Goal: Task Accomplishment & Management: Use online tool/utility

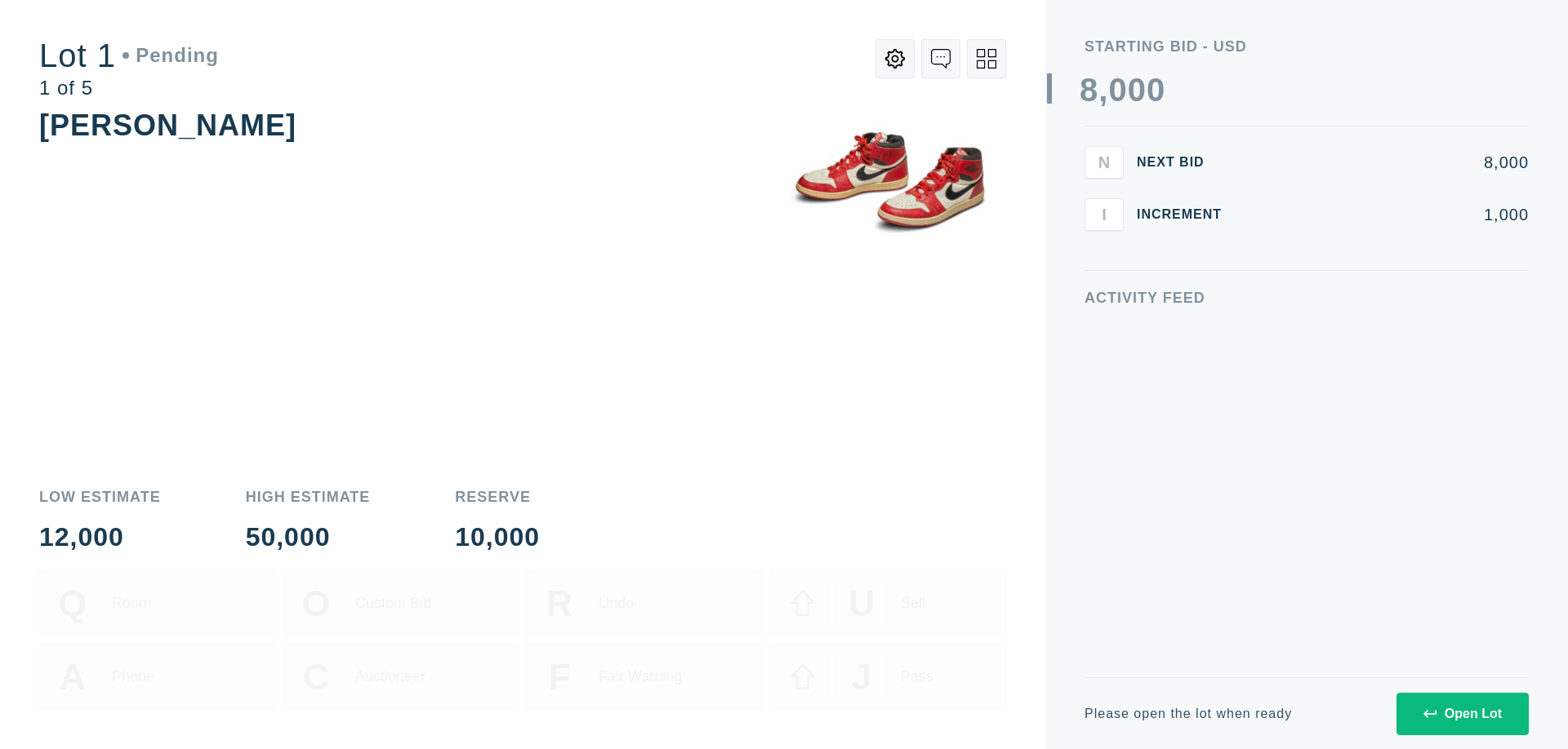
click at [1461, 714] on div "Open Lot" at bounding box center [1462, 714] width 78 height 15
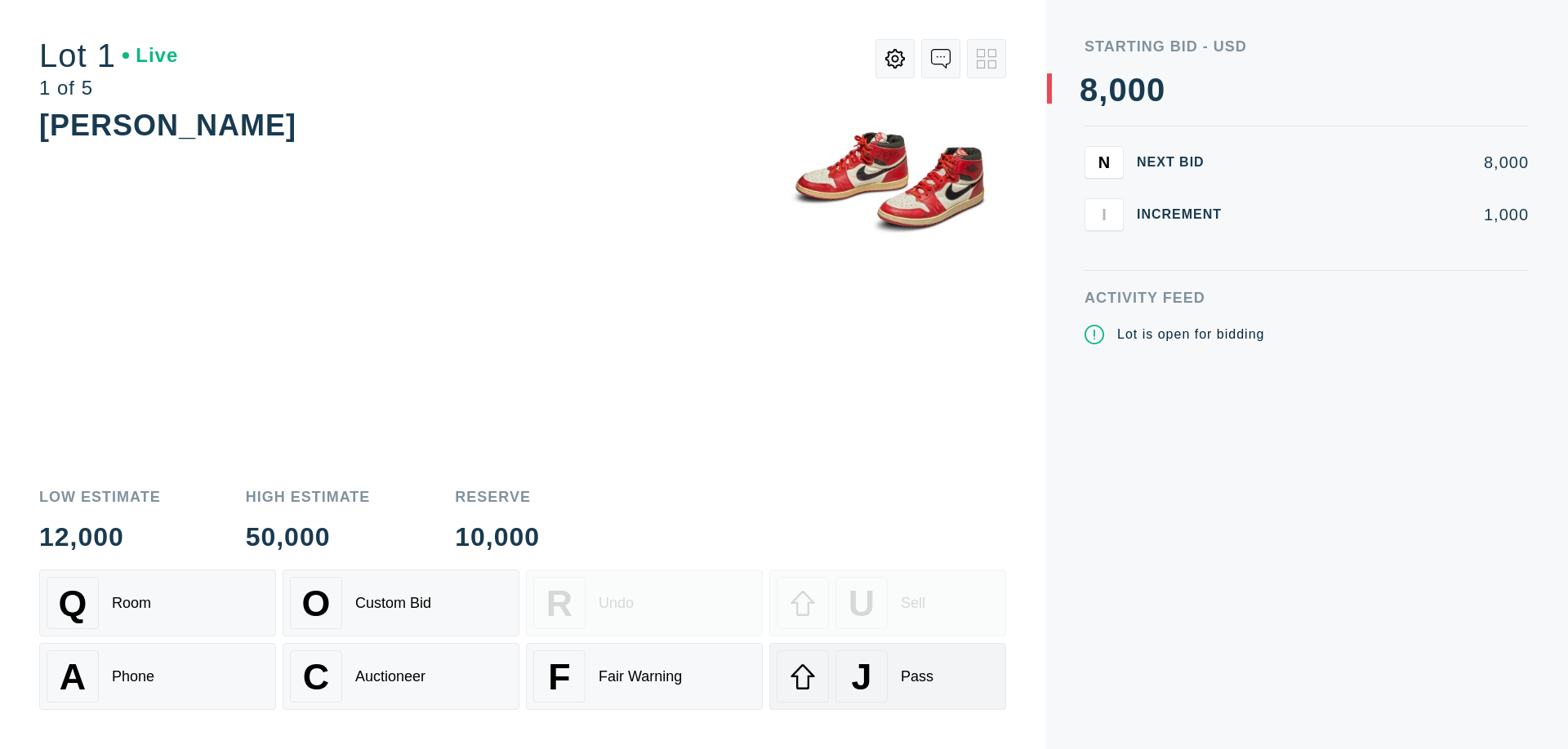
click at [887, 677] on div "J Pass" at bounding box center [887, 676] width 222 height 52
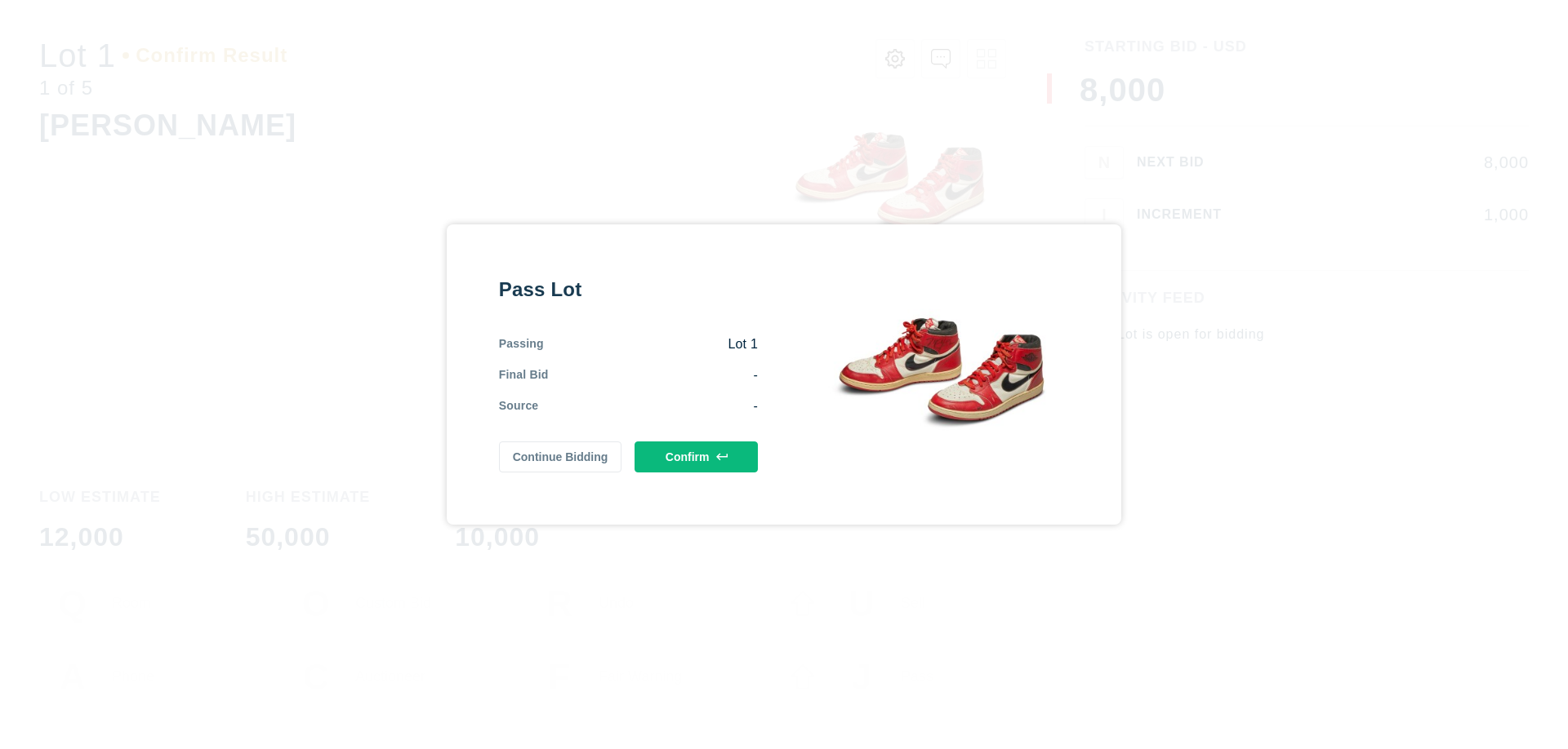
click at [696, 457] on button "Confirm" at bounding box center [696, 457] width 123 height 31
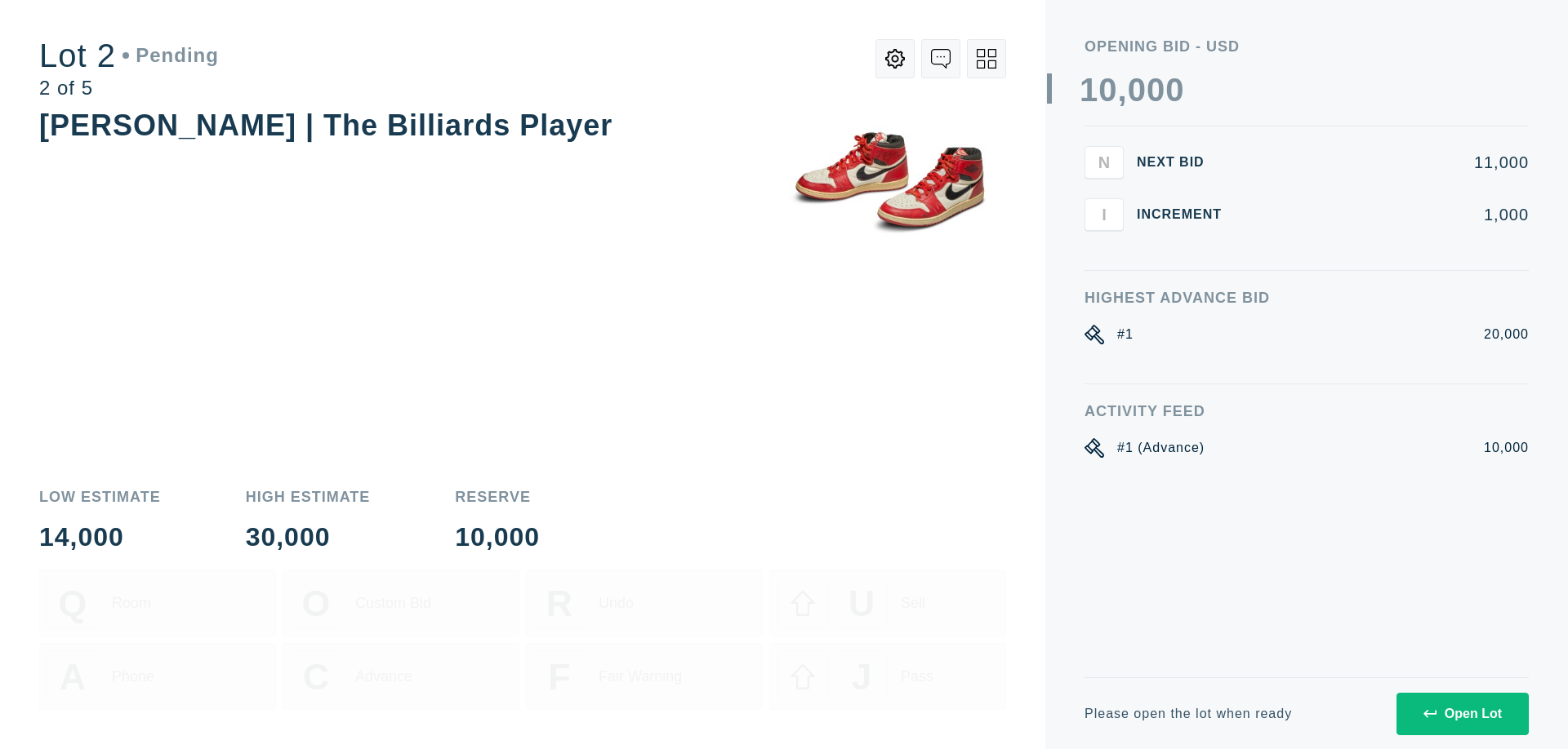
click at [1461, 714] on div "Open Lot" at bounding box center [1462, 714] width 78 height 15
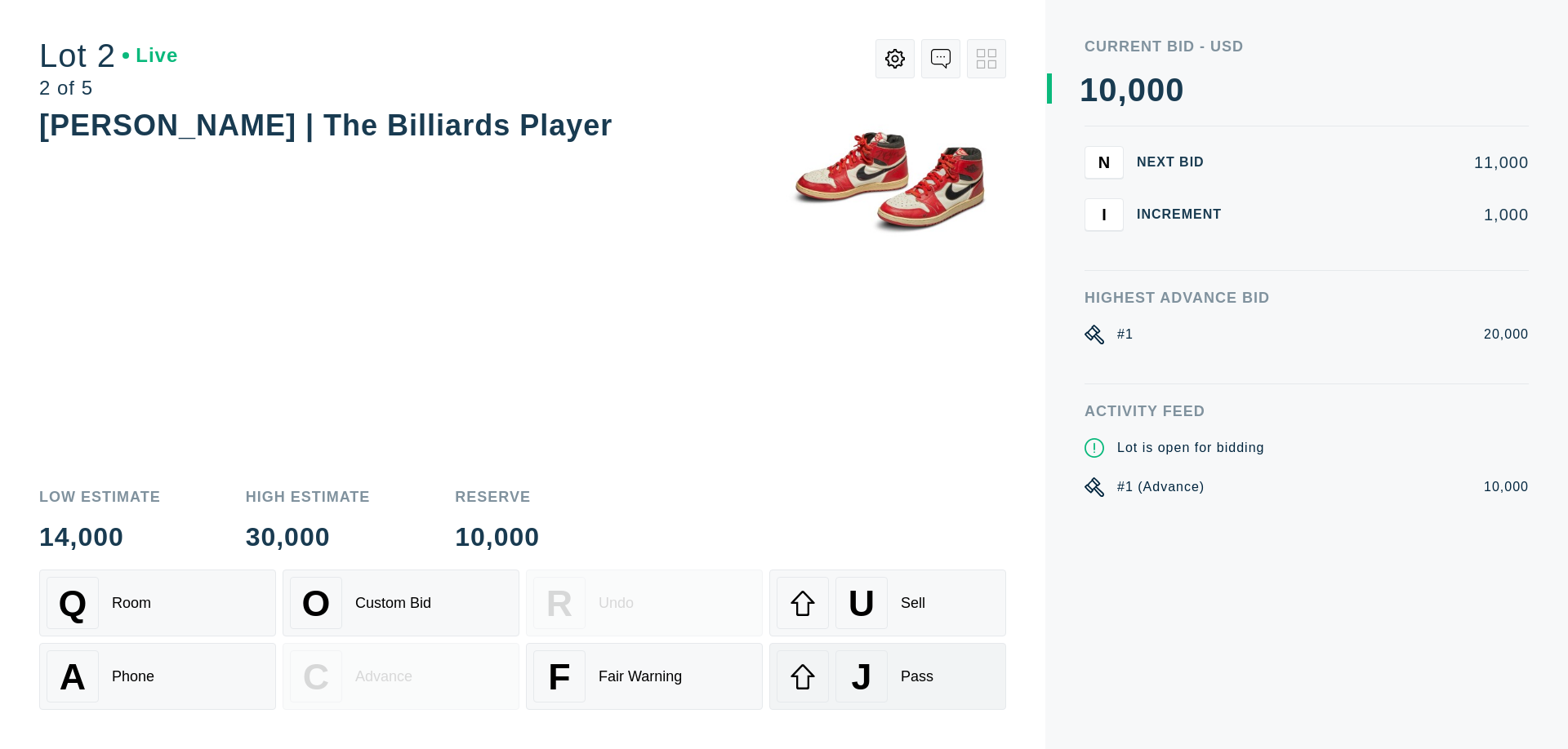
click at [887, 677] on div "J Pass" at bounding box center [887, 676] width 222 height 52
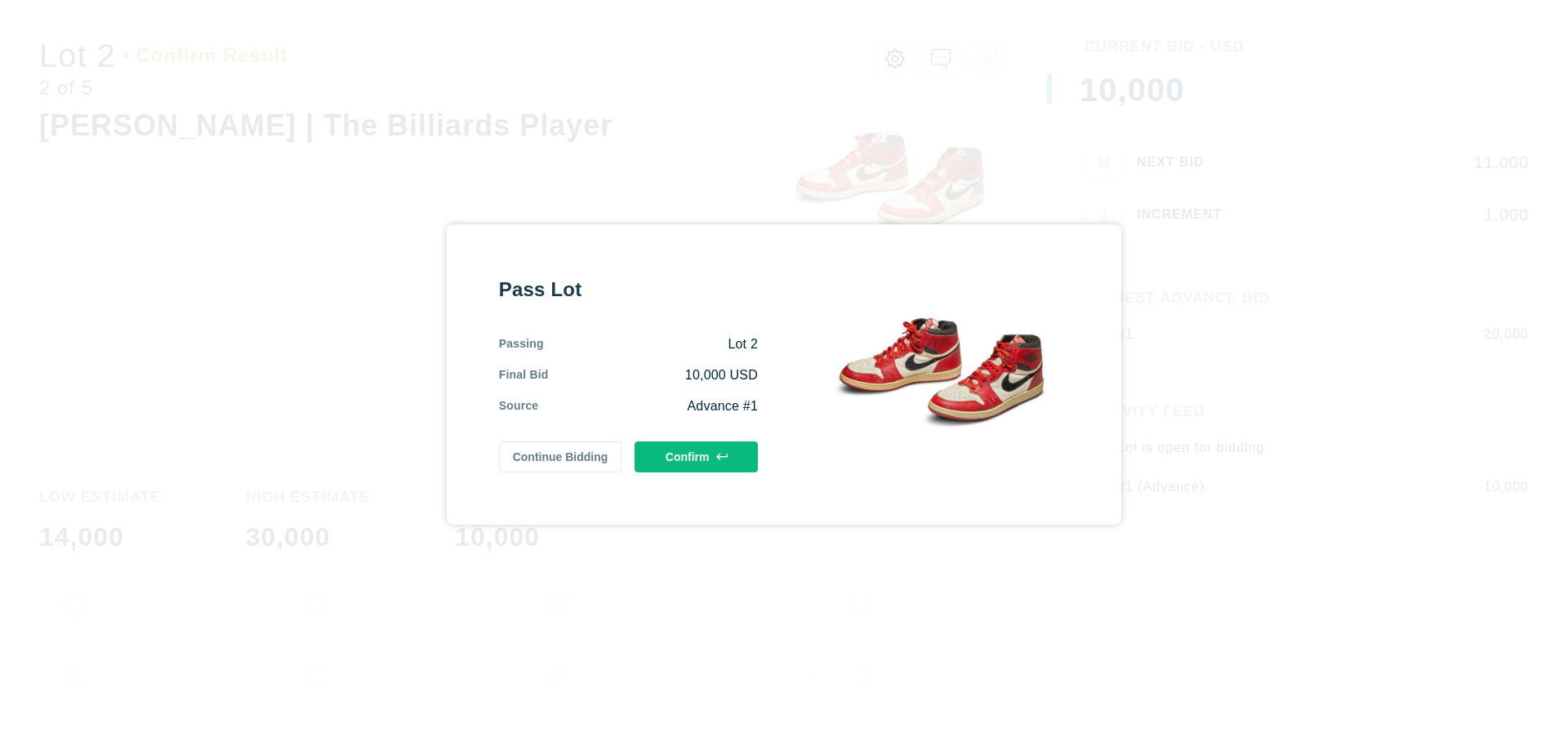
click at [696, 457] on button "Confirm" at bounding box center [696, 457] width 123 height 31
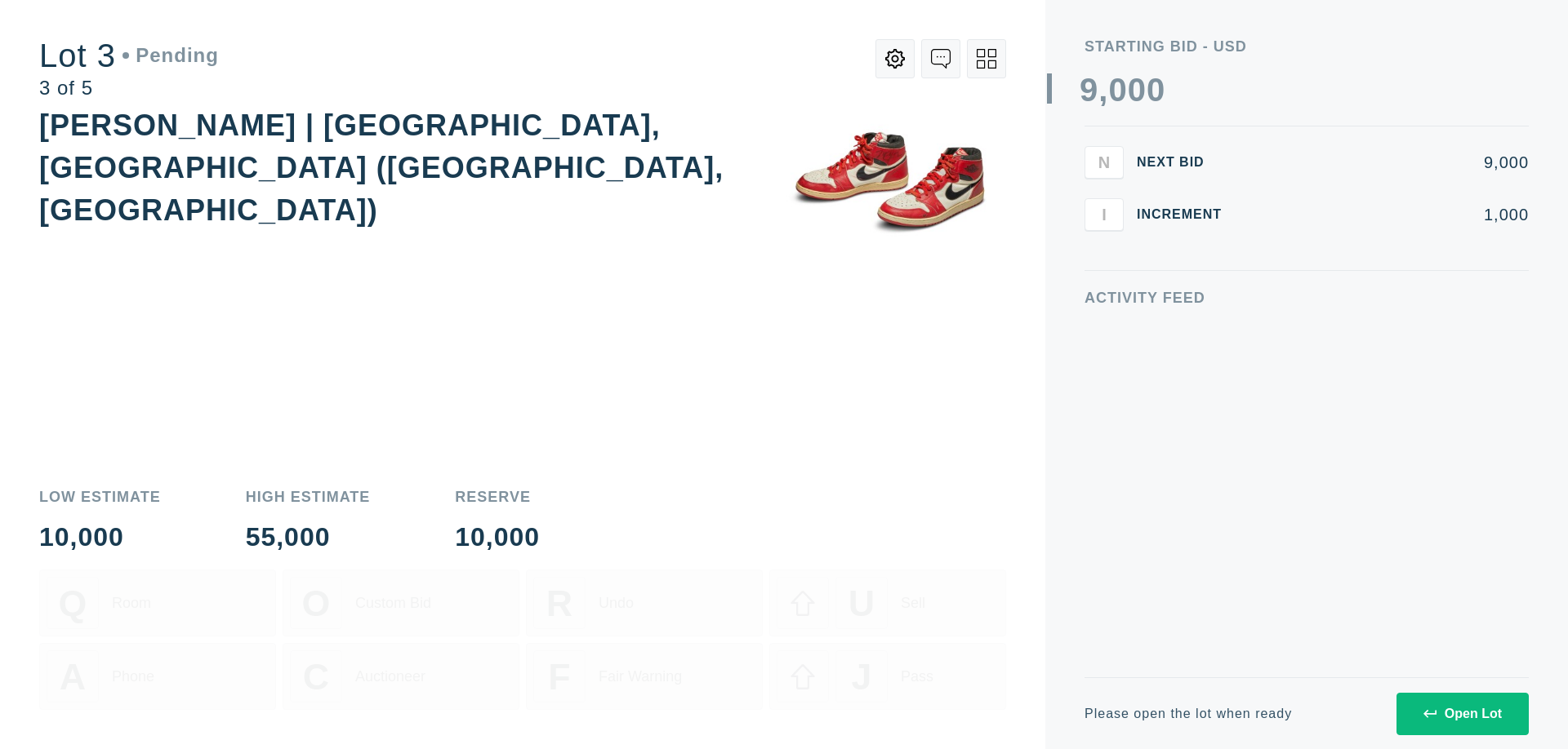
click at [1461, 714] on div "Open Lot" at bounding box center [1462, 714] width 78 height 15
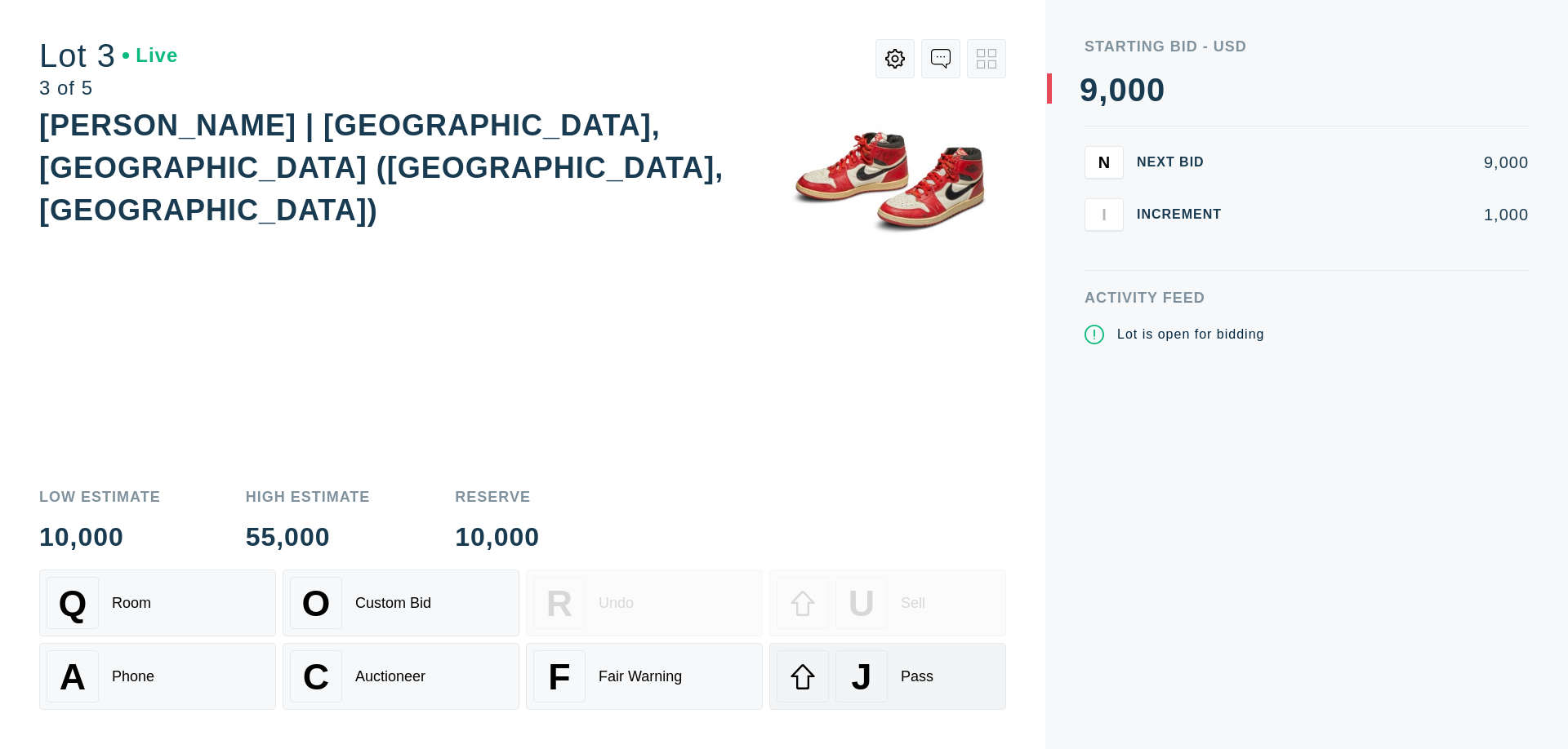
click at [887, 677] on div "J Pass" at bounding box center [887, 676] width 222 height 52
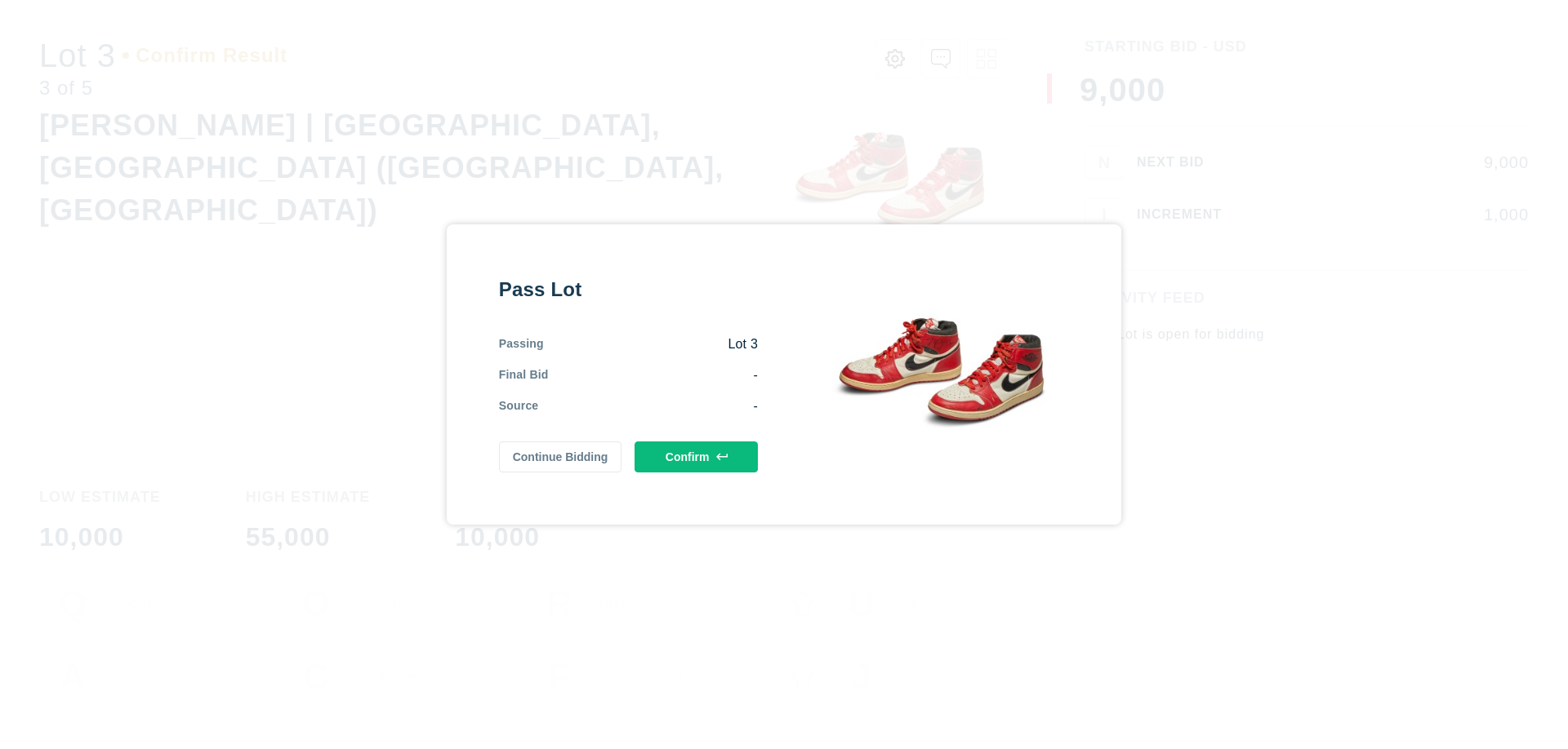
click at [696, 457] on button "Confirm" at bounding box center [696, 457] width 123 height 31
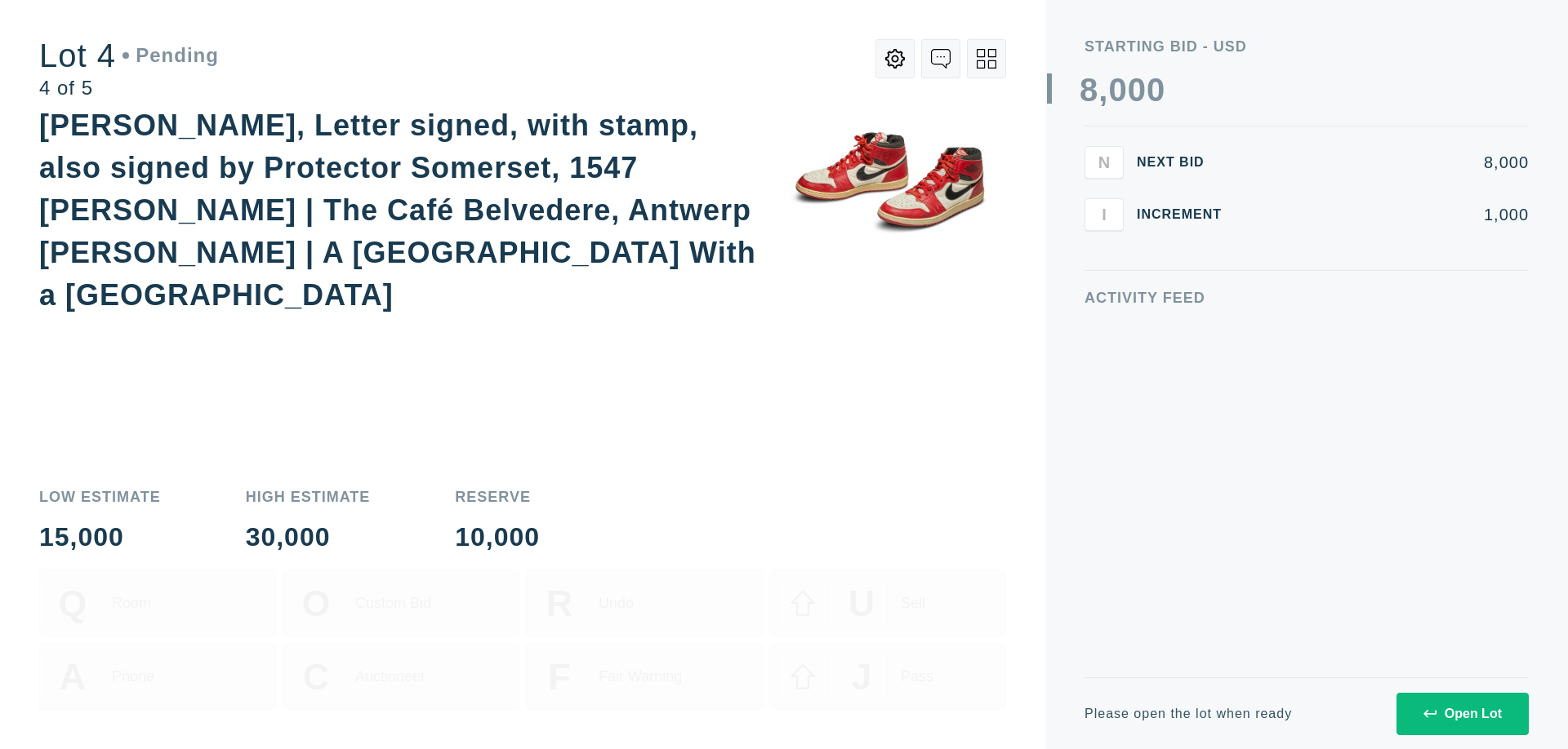
click at [986, 59] on icon at bounding box center [986, 59] width 20 height 20
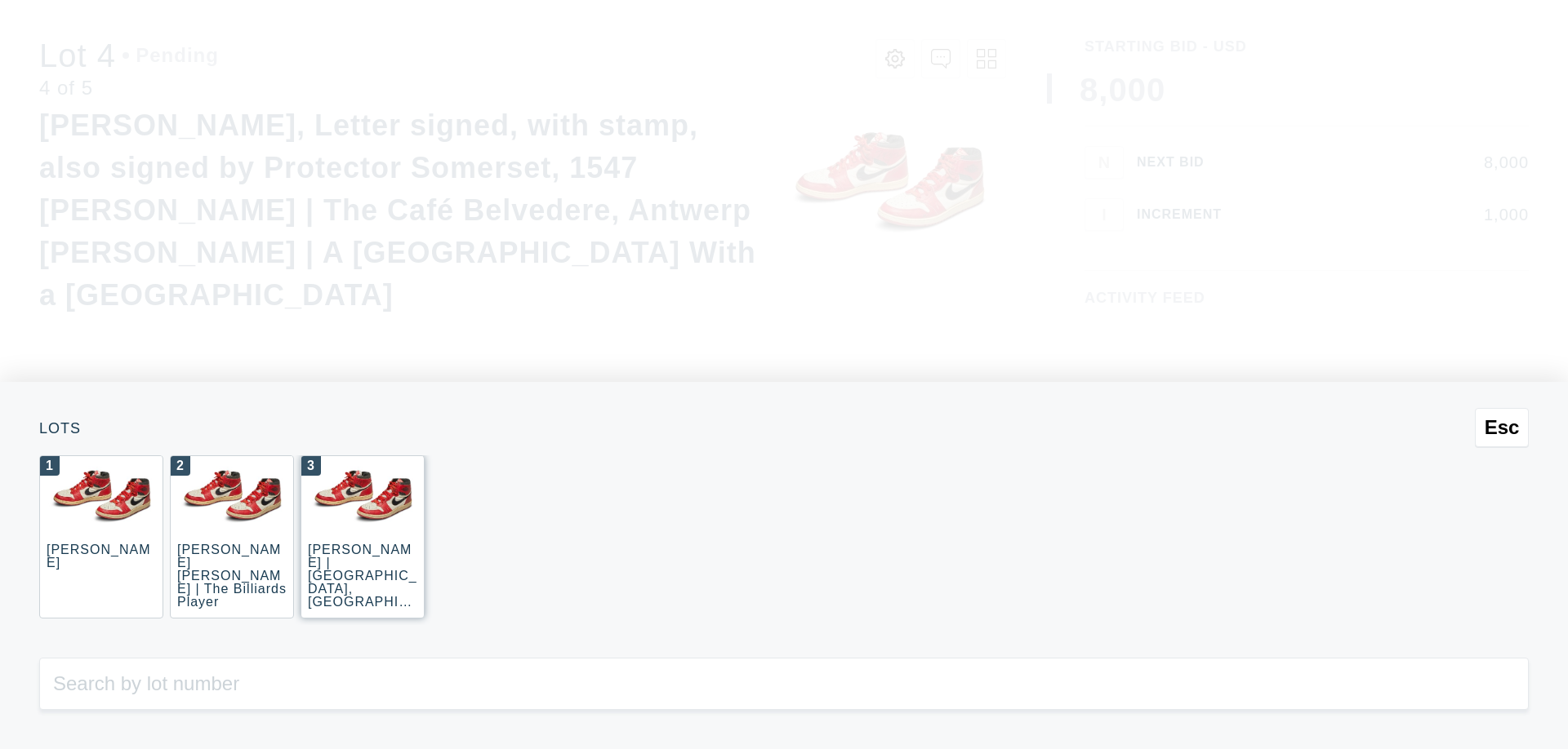
click at [362, 538] on div "3 JOAQUÍN SOROLLA | La Caleta, Málaga (La Caleta Beach, Málaga)" at bounding box center [362, 537] width 124 height 164
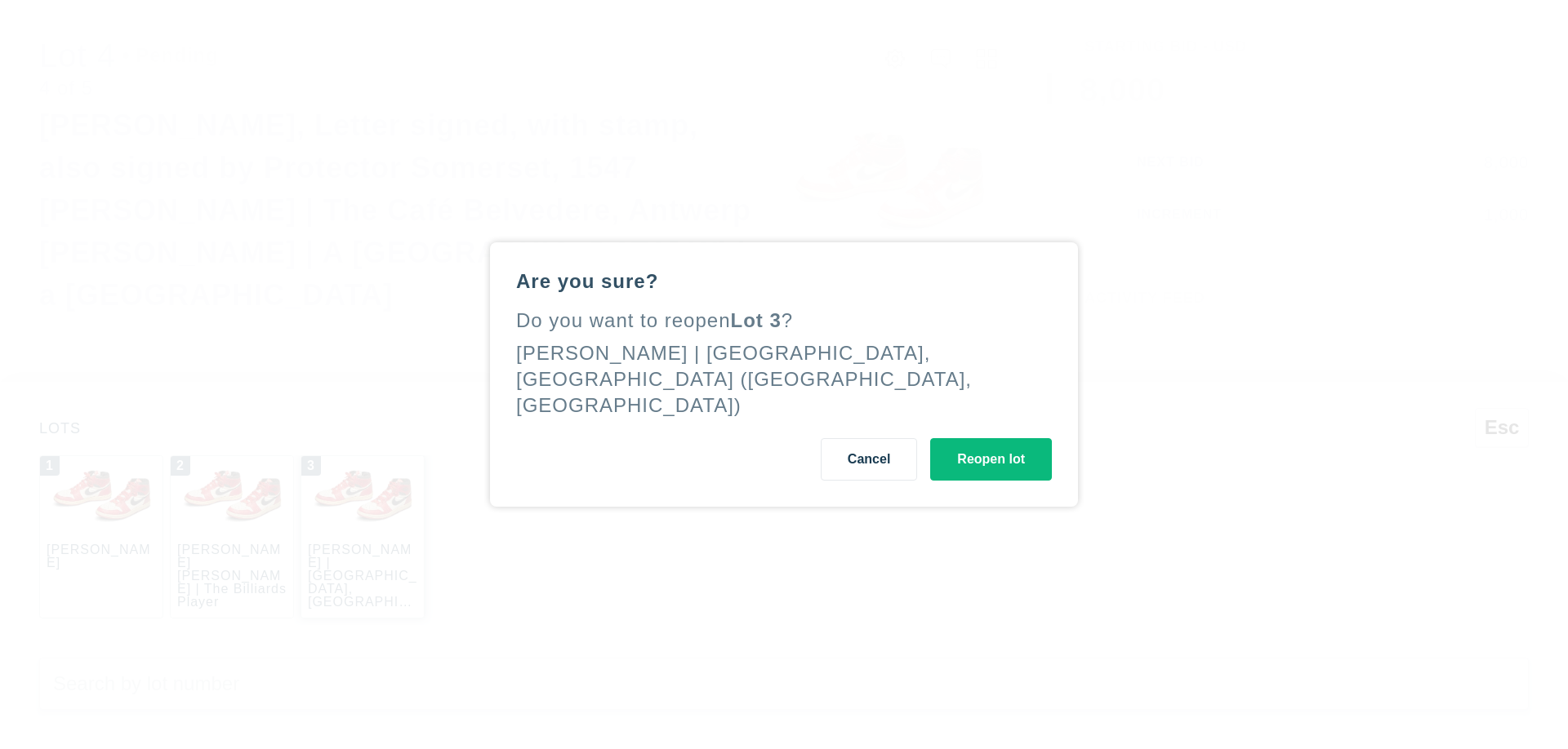
click at [990, 446] on button "Reopen lot" at bounding box center [991, 459] width 121 height 42
